Goal: Task Accomplishment & Management: Manage account settings

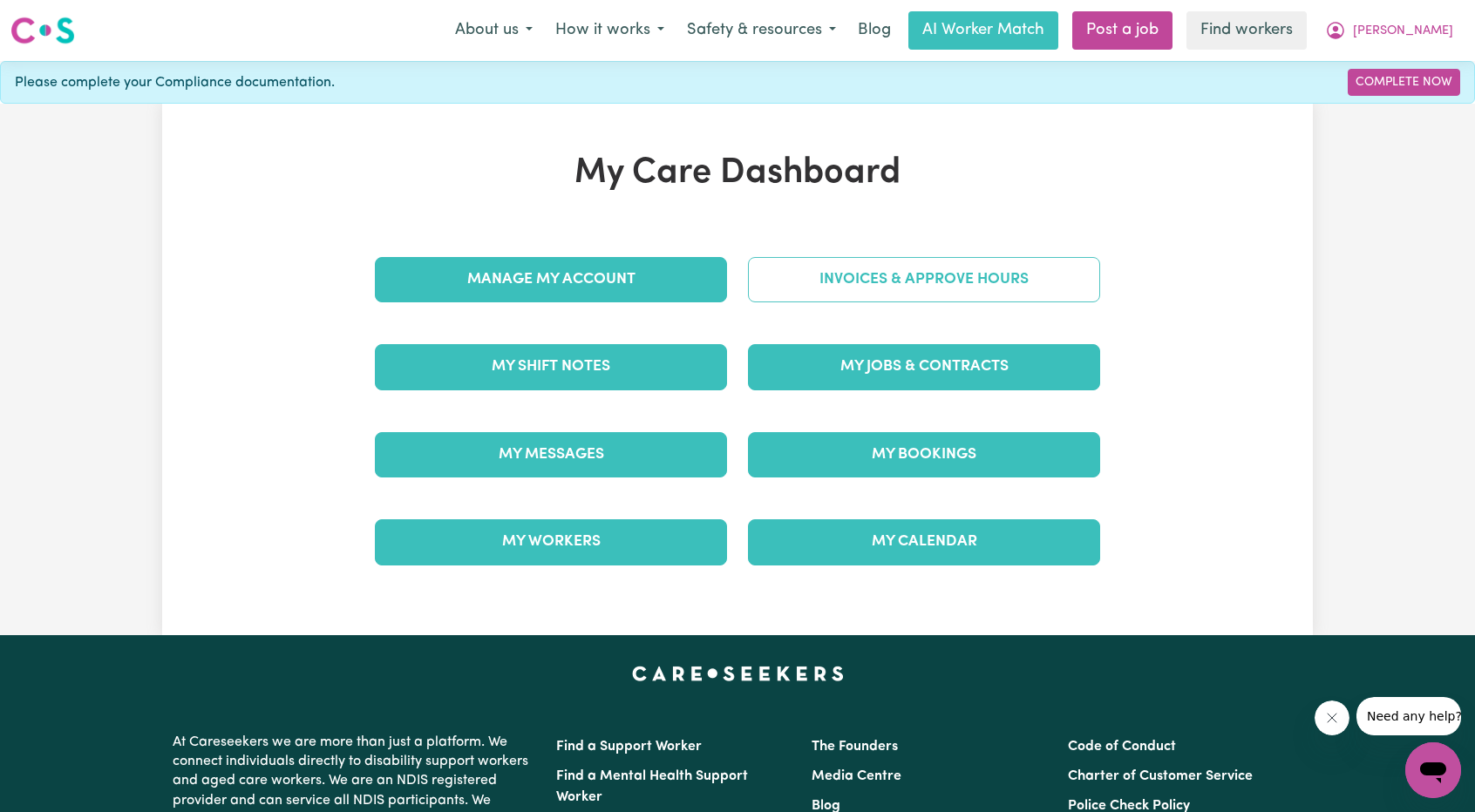
click at [904, 274] on link "Invoices & Approve Hours" at bounding box center [924, 279] width 352 height 45
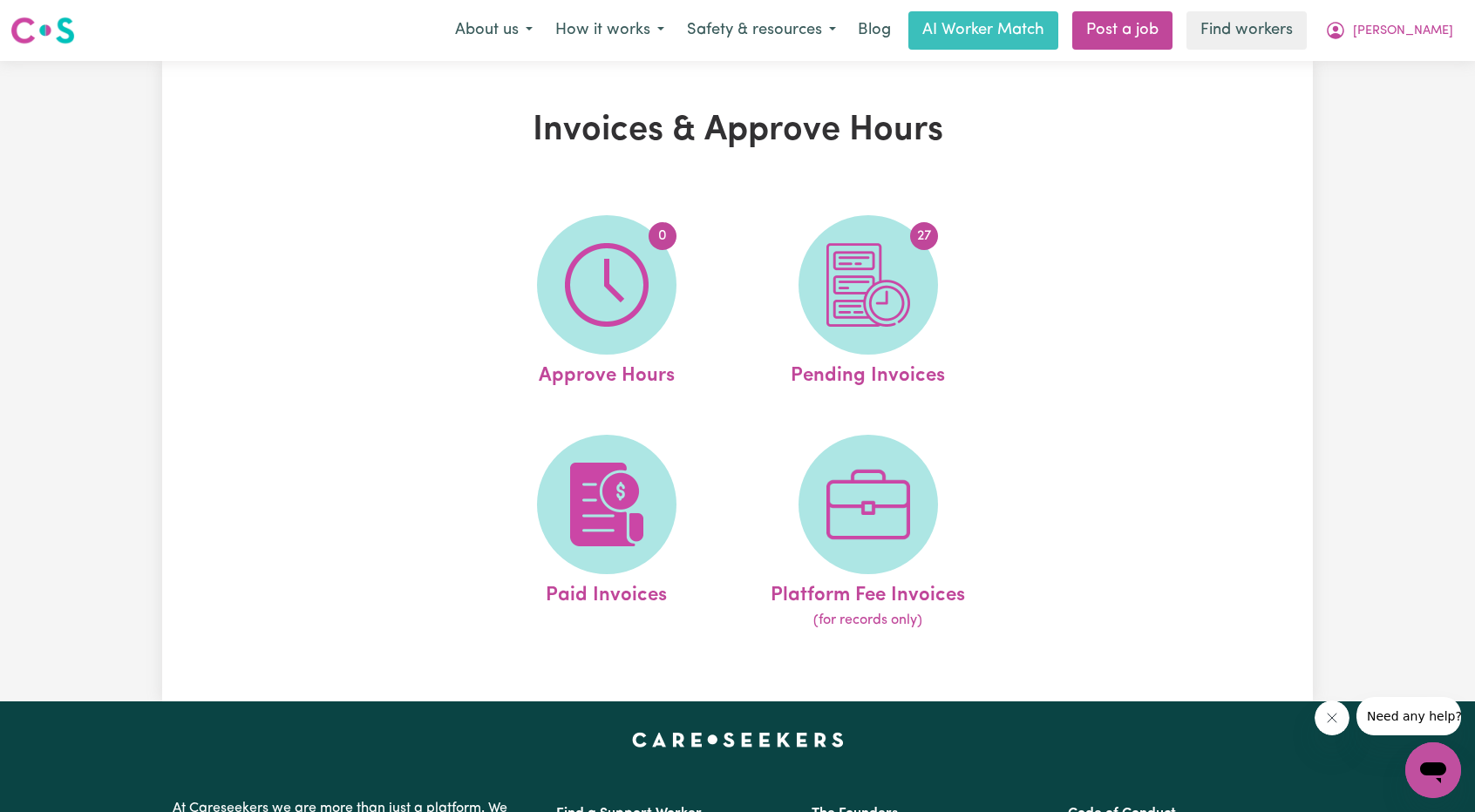
click at [903, 274] on img at bounding box center [868, 285] width 84 height 84
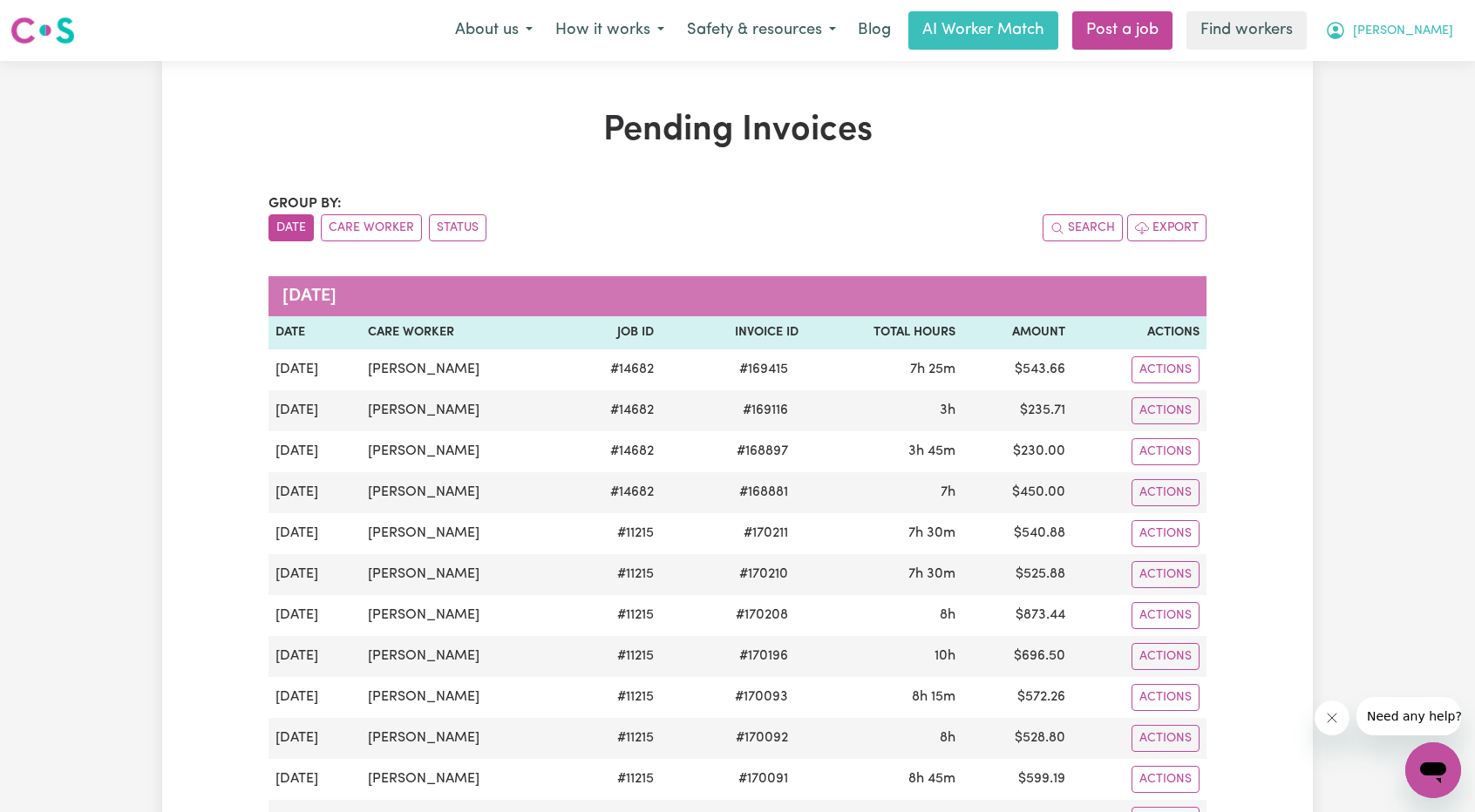
click at [1431, 37] on span "[PERSON_NAME]" at bounding box center [1403, 31] width 100 height 19
click at [1382, 95] on link "Logout" at bounding box center [1395, 100] width 138 height 33
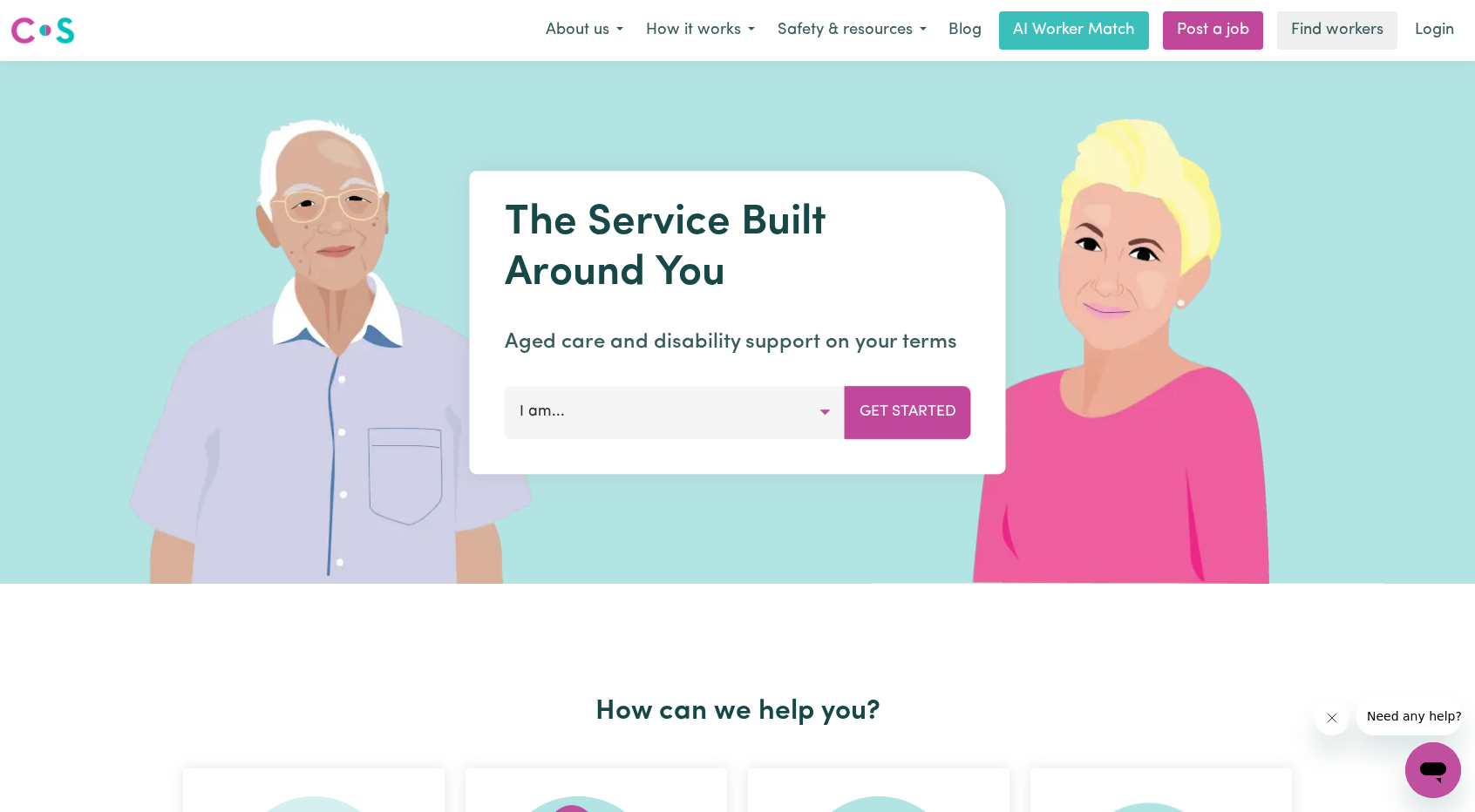
click at [1434, 42] on link "Login" at bounding box center [1434, 30] width 60 height 38
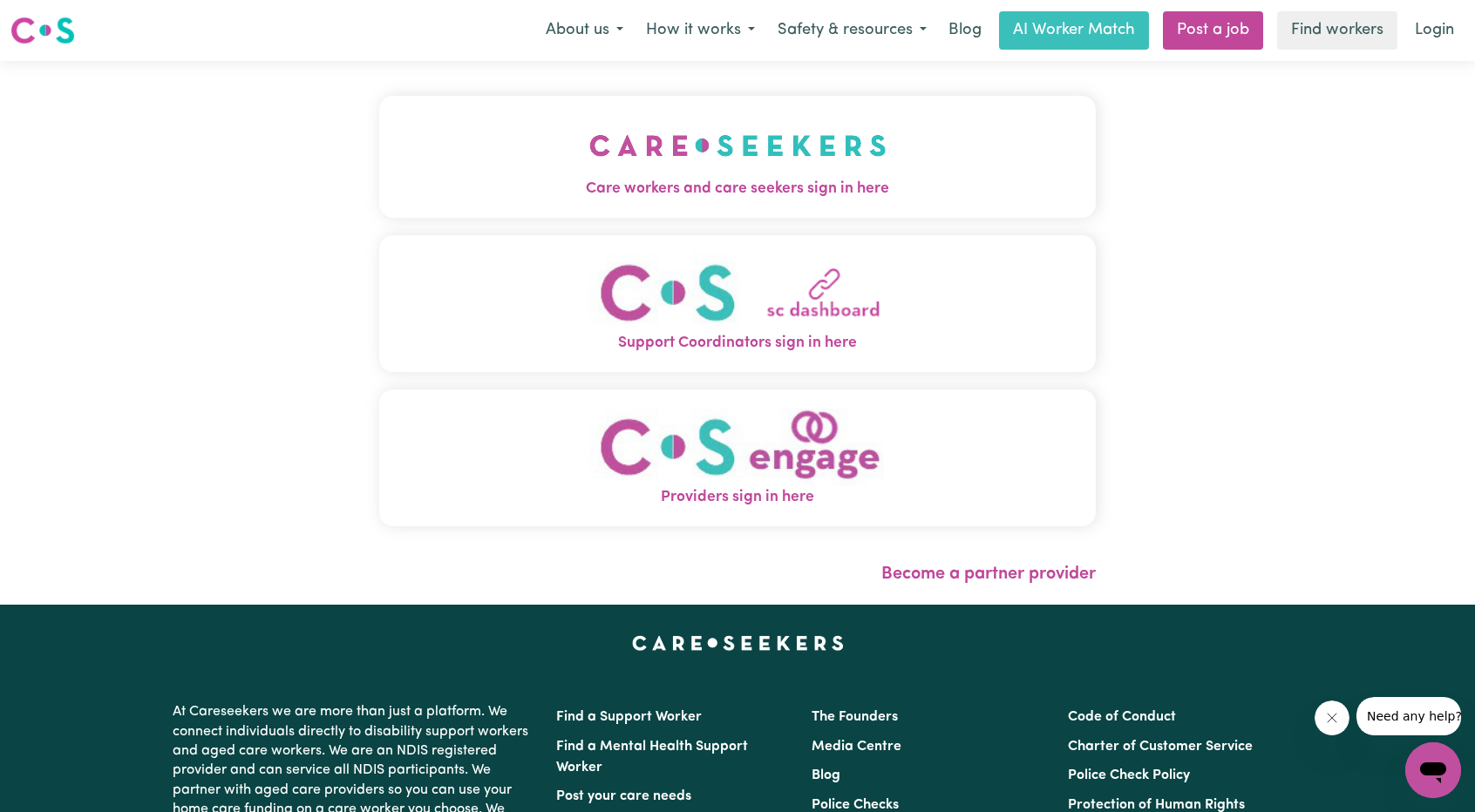
click at [763, 182] on span "Care workers and care seekers sign in here" at bounding box center [737, 189] width 716 height 23
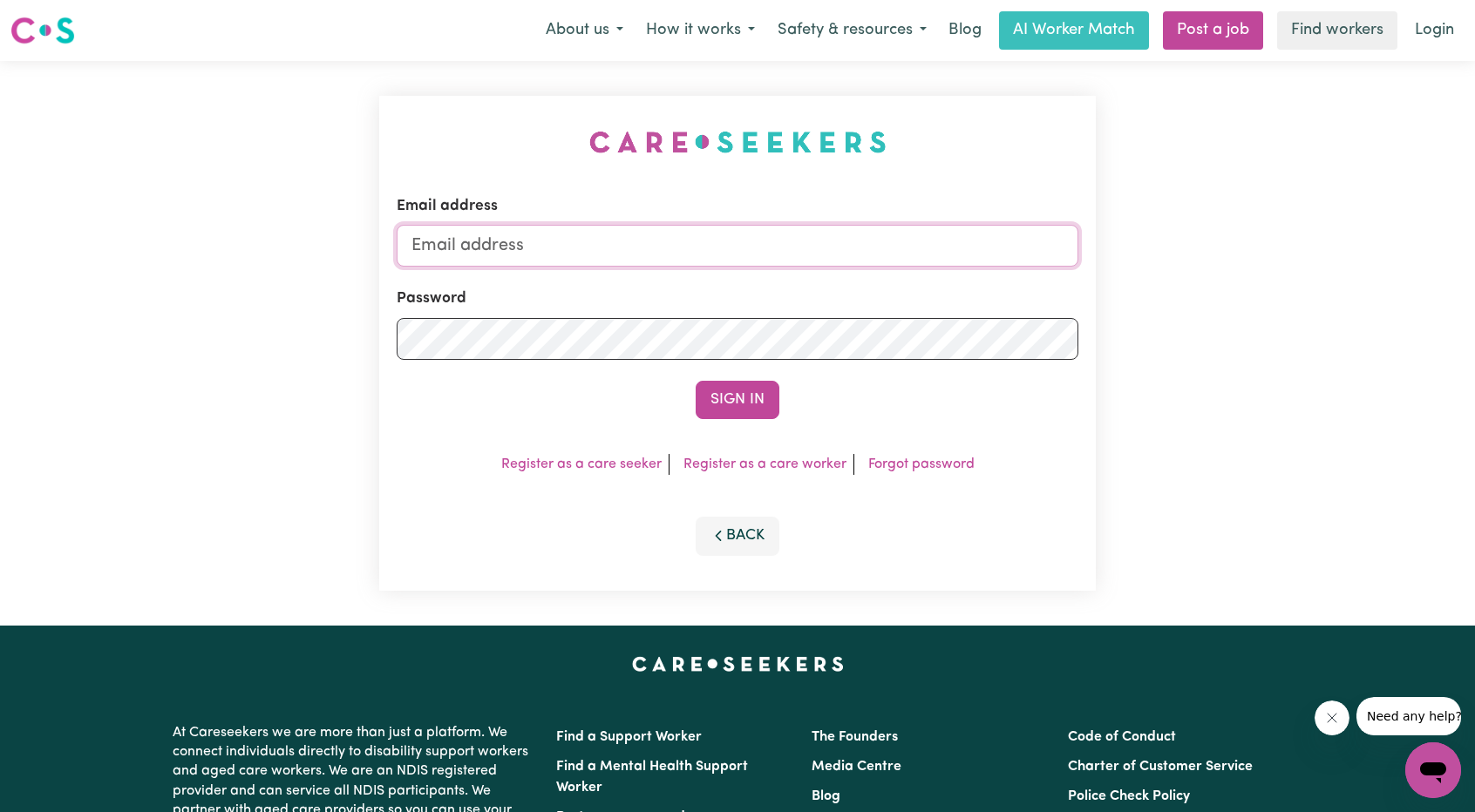
click at [870, 246] on input "Email address" at bounding box center [738, 246] width 682 height 42
drag, startPoint x: 504, startPoint y: 249, endPoint x: 925, endPoint y: 276, distance: 421.8
click at [924, 276] on form "Email address superuser~ethan@careseekers.com.au Password Sign In" at bounding box center [738, 307] width 682 height 224
type input "superuser~christinechenery2468@icloud.com"
click at [777, 363] on form "Email address superuser~christinechenery2468@icloud.com Password Sign In" at bounding box center [738, 307] width 682 height 224
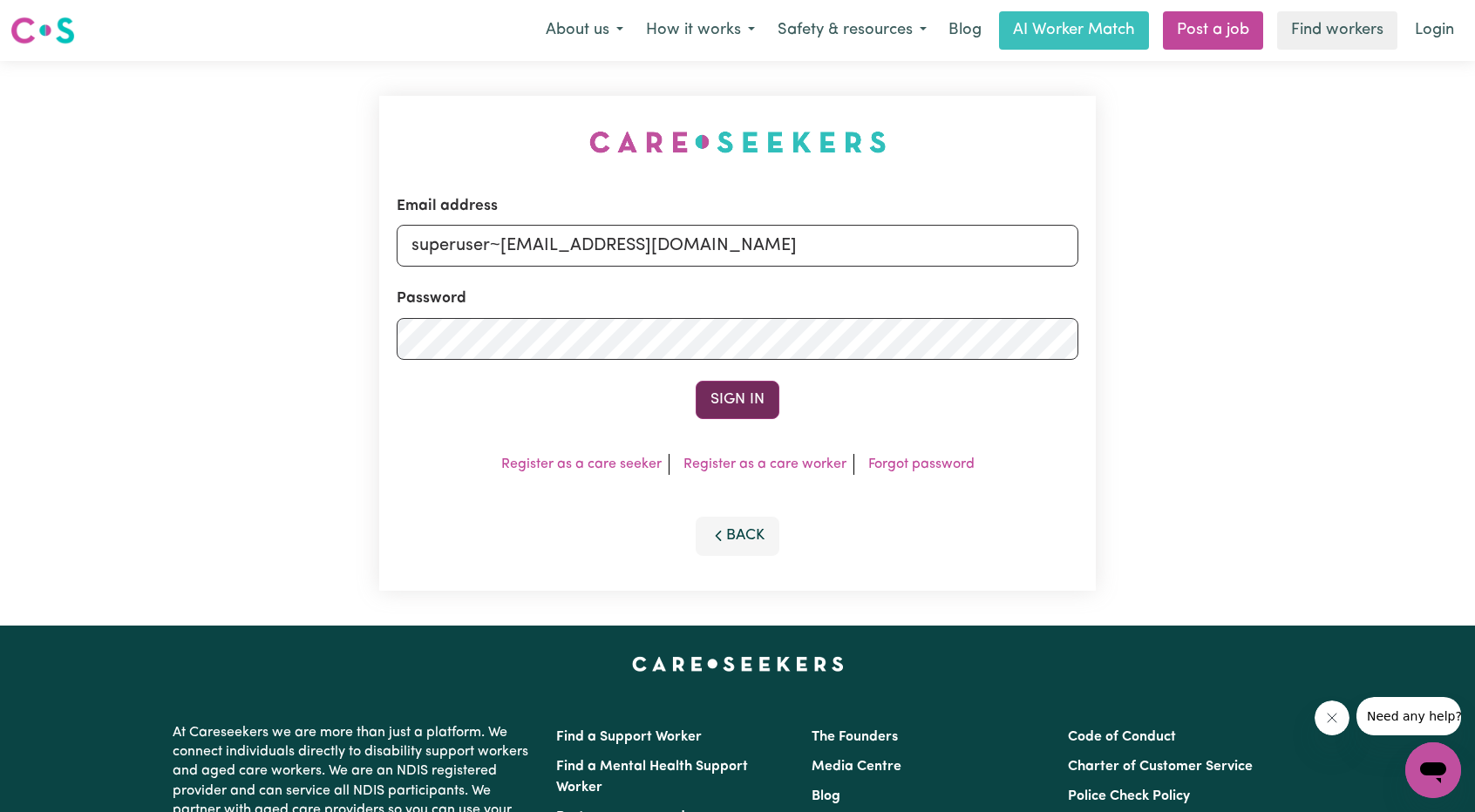
click at [752, 381] on button "Sign In" at bounding box center [737, 400] width 84 height 38
